Goal: Information Seeking & Learning: Learn about a topic

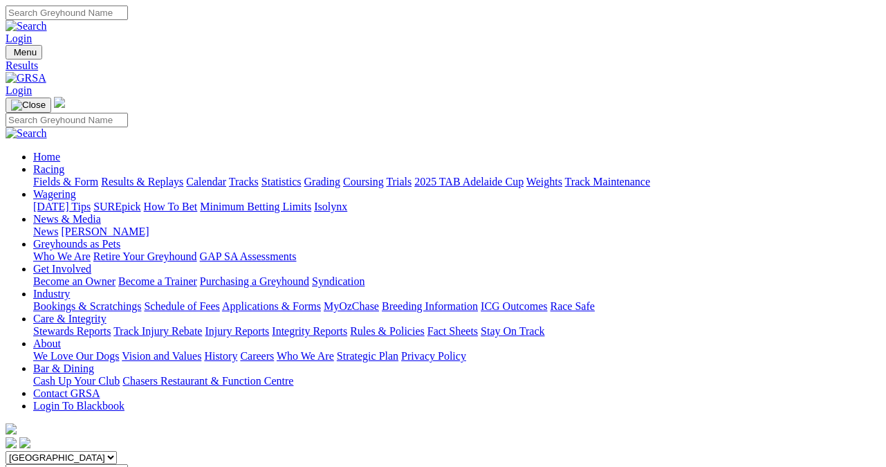
click at [51, 176] on link "Fields & Form" at bounding box center [65, 182] width 65 height 12
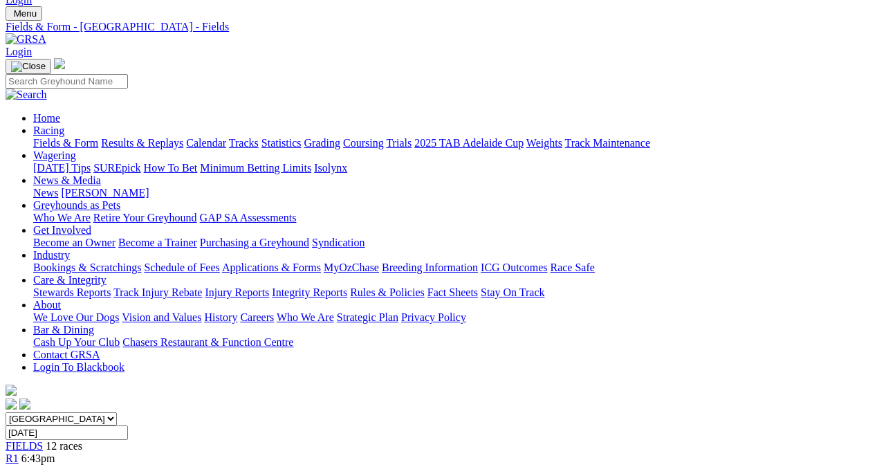
scroll to position [69, 0]
